Goal: Transaction & Acquisition: Purchase product/service

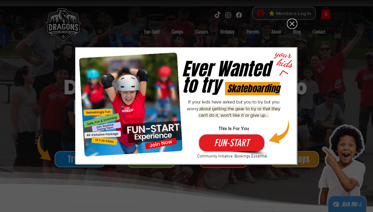
click at [291, 20] on icon "Back to site" at bounding box center [292, 24] width 10 height 10
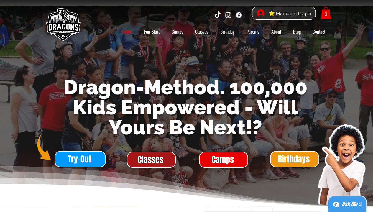
click at [152, 158] on span "Classes" at bounding box center [151, 159] width 26 height 11
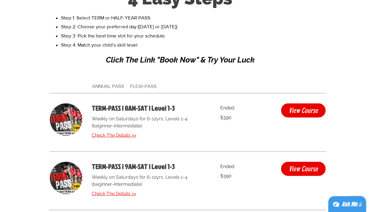
scroll to position [1568, 0]
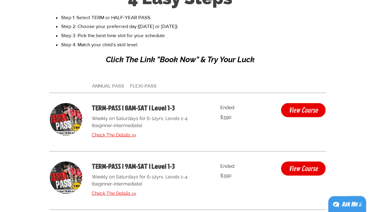
click at [144, 86] on span "ANNUAL PASS FLEXI-PASS" at bounding box center [124, 86] width 65 height 6
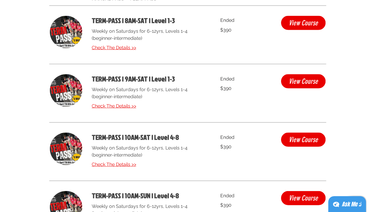
scroll to position [1612, 0]
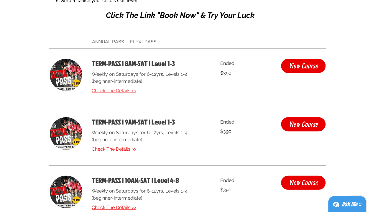
click at [130, 92] on span "Check The Details >>" at bounding box center [114, 91] width 45 height 6
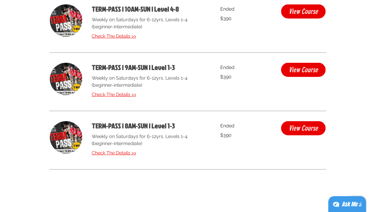
scroll to position [1841, 0]
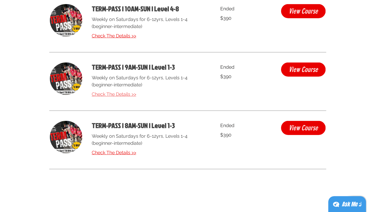
click at [131, 96] on span "Check The Details >>" at bounding box center [114, 94] width 45 height 6
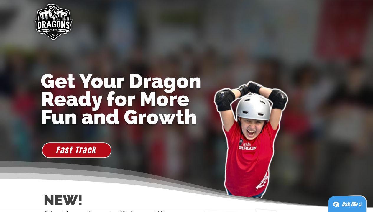
scroll to position [1841, 0]
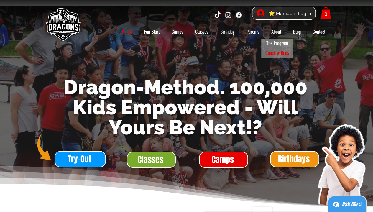
click at [282, 52] on p "Coach with us" at bounding box center [277, 53] width 29 height 10
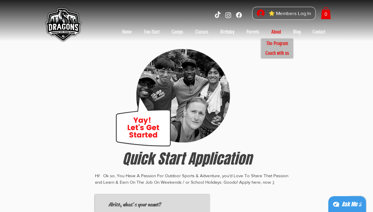
click at [277, 41] on p "The Program" at bounding box center [276, 44] width 27 height 10
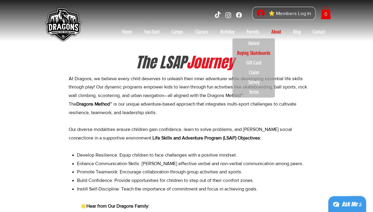
click at [254, 52] on p "Buying Skateboards" at bounding box center [253, 53] width 39 height 10
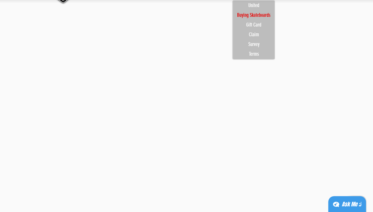
scroll to position [38, 0]
click at [337, 96] on div "main content" at bounding box center [186, 108] width 373 height 208
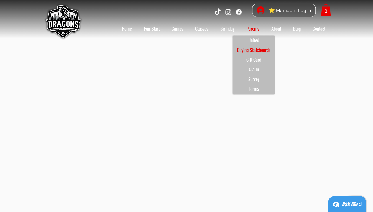
scroll to position [0, 0]
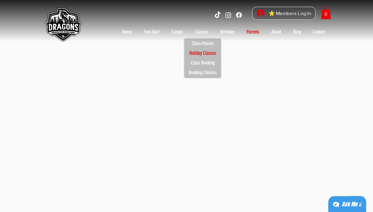
click at [208, 52] on p "Holiday Classes" at bounding box center [203, 53] width 32 height 10
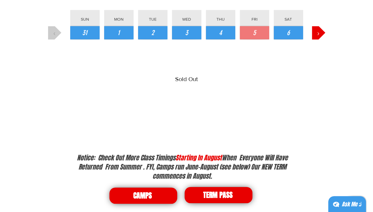
scroll to position [705, 0]
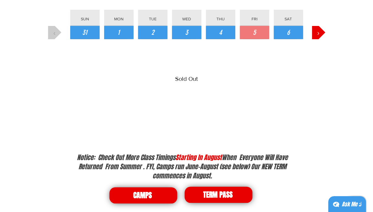
click at [138, 118] on div "Slideshow" at bounding box center [186, 87] width 277 height 88
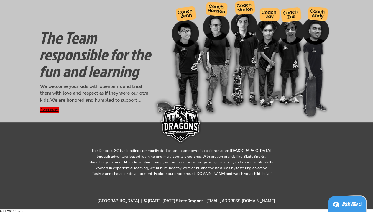
scroll to position [936, 0]
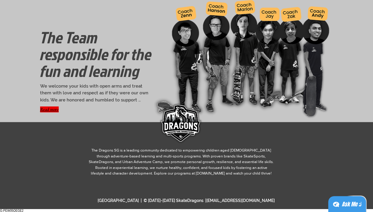
click at [53, 108] on button "Read more" at bounding box center [49, 109] width 19 height 6
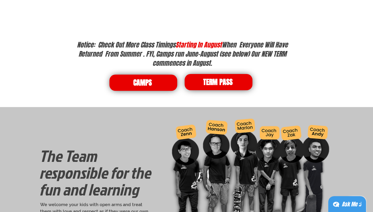
scroll to position [817, 0]
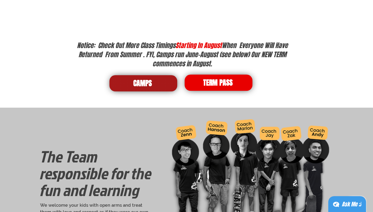
click at [158, 84] on span "CAMPS" at bounding box center [143, 83] width 68 height 16
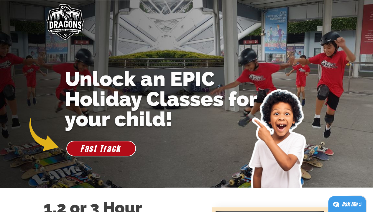
click at [66, 25] on img "main content" at bounding box center [64, 22] width 45 height 45
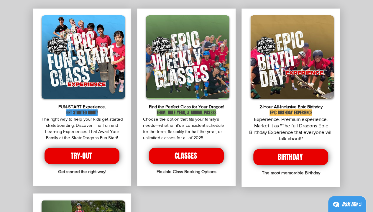
scroll to position [1101, 0]
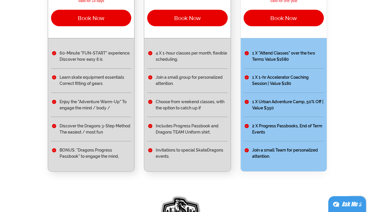
scroll to position [156, 0]
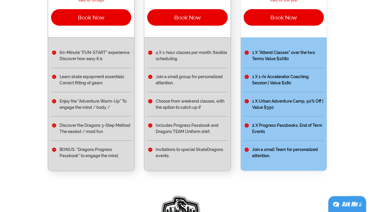
click at [241, 85] on ul "1 X "Attend Classes" over the two Terms Value $1680 1 X 1-hr Accelerator Coachi…" at bounding box center [284, 103] width 86 height 133
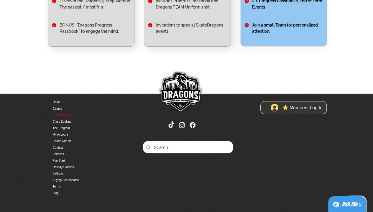
scroll to position [0, 0]
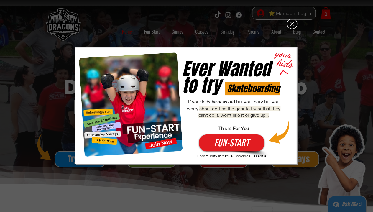
click at [292, 24] on icon "Back to site" at bounding box center [292, 24] width 4 height 4
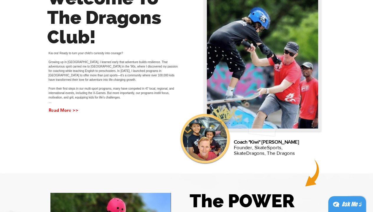
scroll to position [223, 0]
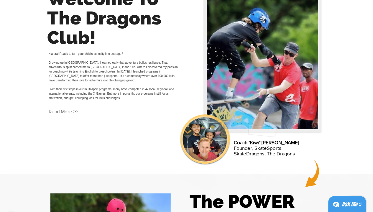
click at [70, 115] on button "Read More >>" at bounding box center [63, 112] width 29 height 8
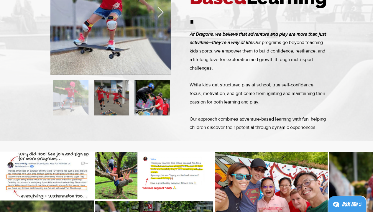
scroll to position [465, 0]
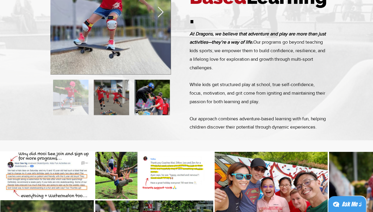
click at [158, 18] on icon "Next Item" at bounding box center [160, 11] width 7 height 11
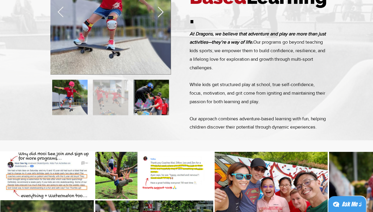
scroll to position [0, 120]
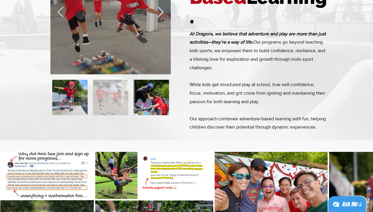
click at [158, 18] on icon "Next Item" at bounding box center [160, 11] width 7 height 11
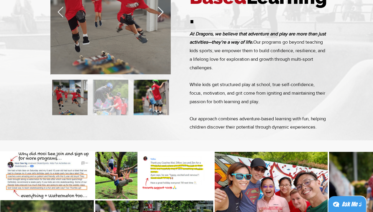
scroll to position [0, 241]
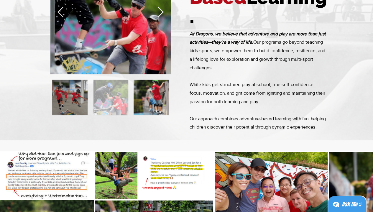
click at [158, 18] on icon "Next Item" at bounding box center [160, 11] width 7 height 11
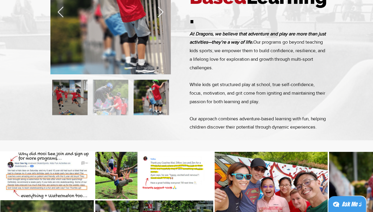
scroll to position [0, 361]
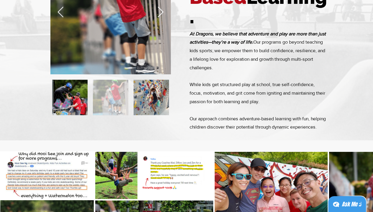
click at [158, 18] on icon "Next Item" at bounding box center [160, 11] width 7 height 11
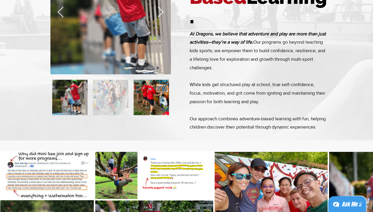
scroll to position [0, 481]
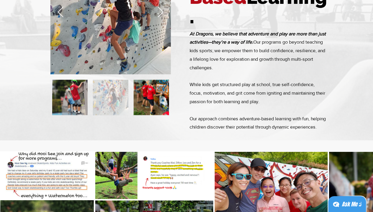
click at [158, 18] on icon "Next Item" at bounding box center [160, 11] width 7 height 11
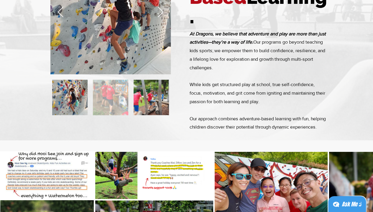
scroll to position [0, 601]
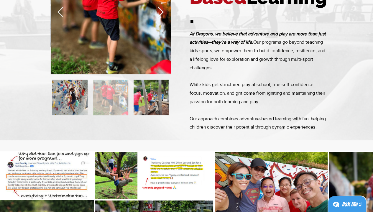
click at [158, 18] on icon "Next Item" at bounding box center [160, 11] width 7 height 11
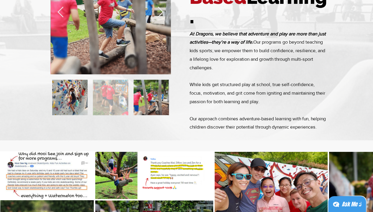
scroll to position [0, 722]
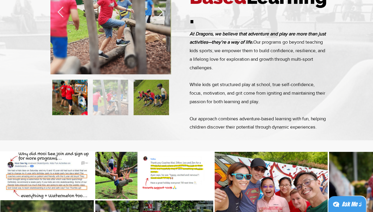
click at [158, 18] on icon "Next Item" at bounding box center [160, 11] width 7 height 11
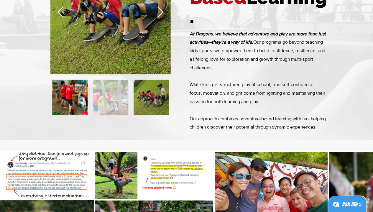
scroll to position [0, 842]
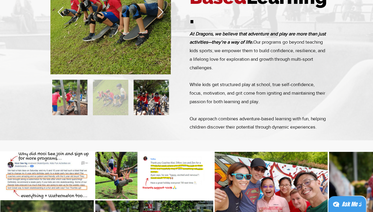
click at [158, 18] on icon "Next Item" at bounding box center [160, 11] width 7 height 11
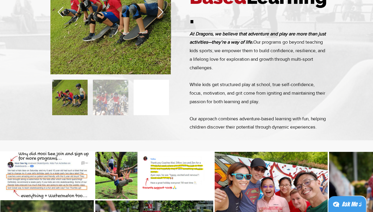
scroll to position [0, 962]
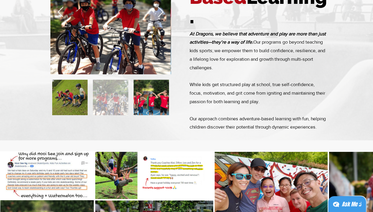
click at [158, 18] on icon "Next Item" at bounding box center [160, 11] width 7 height 11
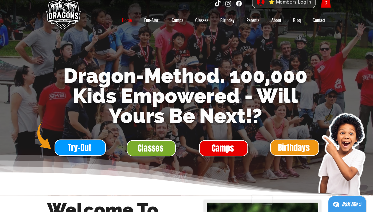
scroll to position [0, 0]
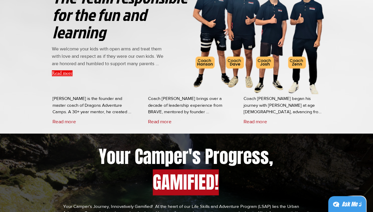
scroll to position [1557, 0]
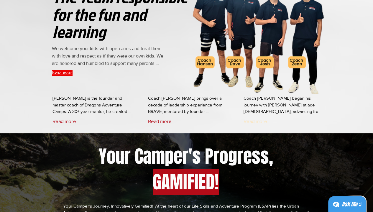
click at [251, 121] on button "Read more" at bounding box center [255, 121] width 24 height 6
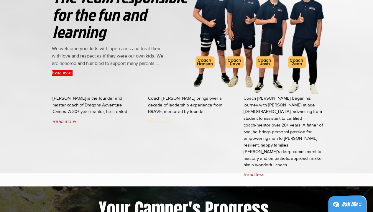
click at [167, 122] on button "Read more" at bounding box center [160, 121] width 24 height 6
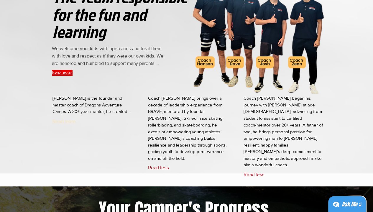
click at [69, 120] on button "Read more" at bounding box center [64, 121] width 24 height 6
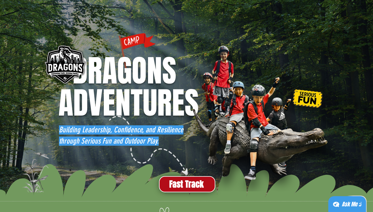
scroll to position [12, 0]
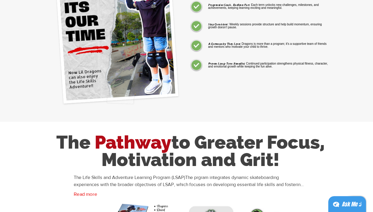
scroll to position [609, 0]
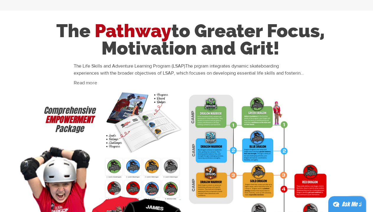
click at [92, 84] on button "Read more" at bounding box center [86, 83] width 24 height 6
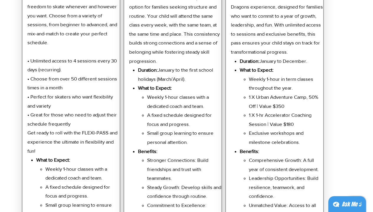
scroll to position [1279, 0]
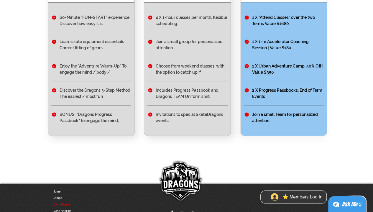
scroll to position [153, 0]
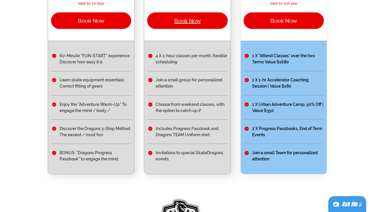
drag, startPoint x: 196, startPoint y: 30, endPoint x: 189, endPoint y: 30, distance: 7.1
click at [189, 24] on span "Book Now" at bounding box center [187, 20] width 27 height 6
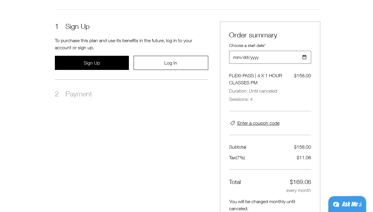
scroll to position [114, 0]
click at [304, 58] on input "2025-09-05" at bounding box center [268, 57] width 78 height 12
click at [336, 58] on div "main content" at bounding box center [186, 87] width 373 height 321
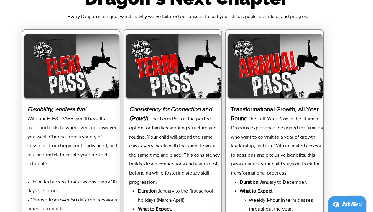
scroll to position [1167, 0]
